Goal: Task Accomplishment & Management: Use online tool/utility

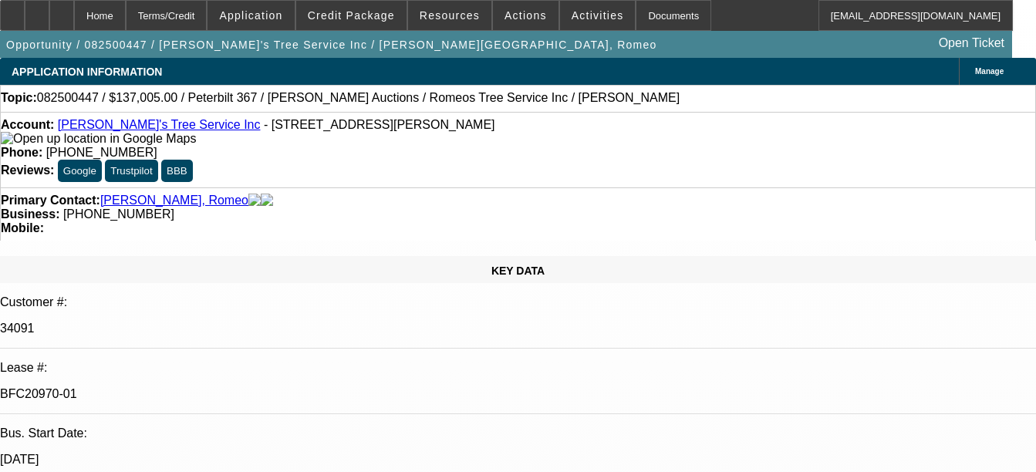
select select "0"
select select "3"
select select "0"
select select "6"
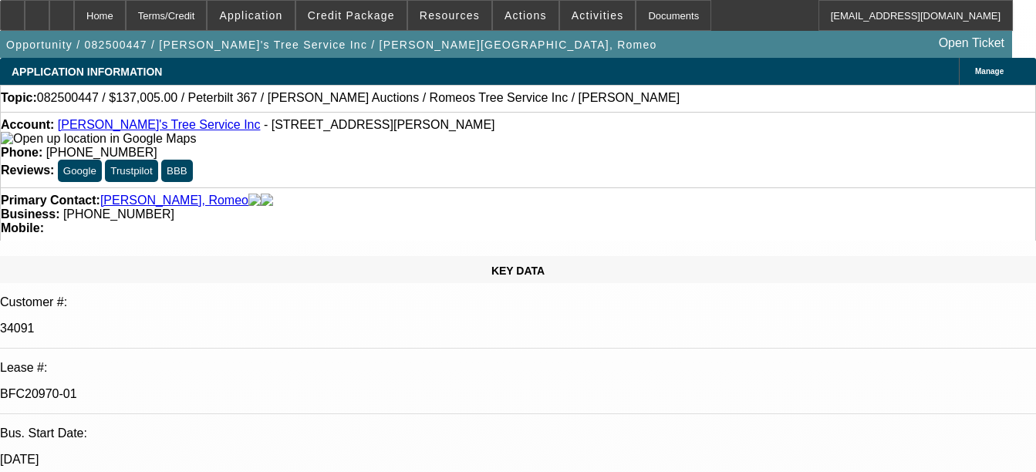
select select "0"
select select "3"
select select "0"
select select "6"
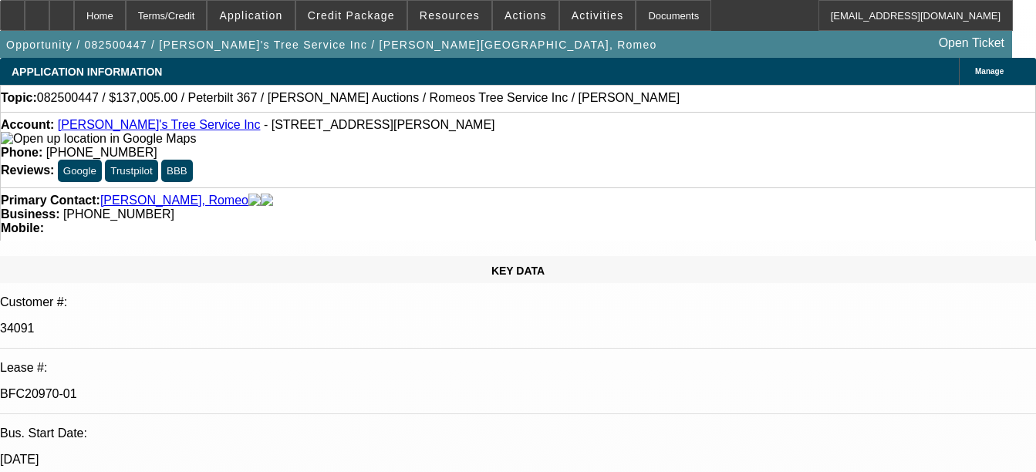
select select "0"
select select "6"
select select "0"
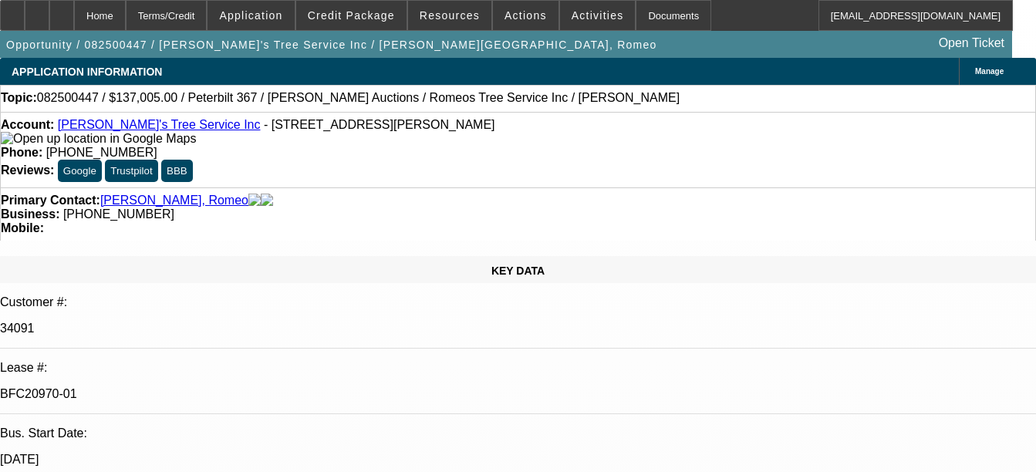
select select "0"
select select "3"
select select "0"
select select "6"
